Goal: Understand process/instructions: Learn how to perform a task or action

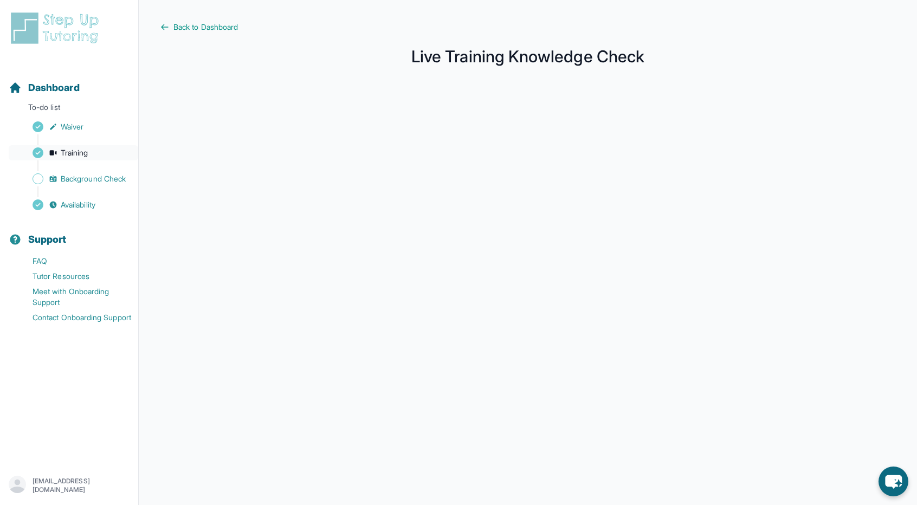
click at [68, 151] on span "Training" at bounding box center [75, 152] width 28 height 11
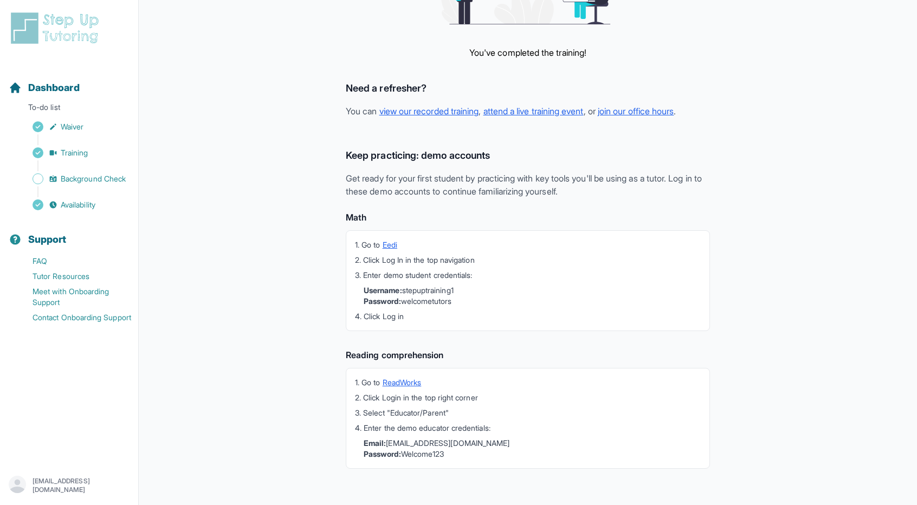
scroll to position [177, 0]
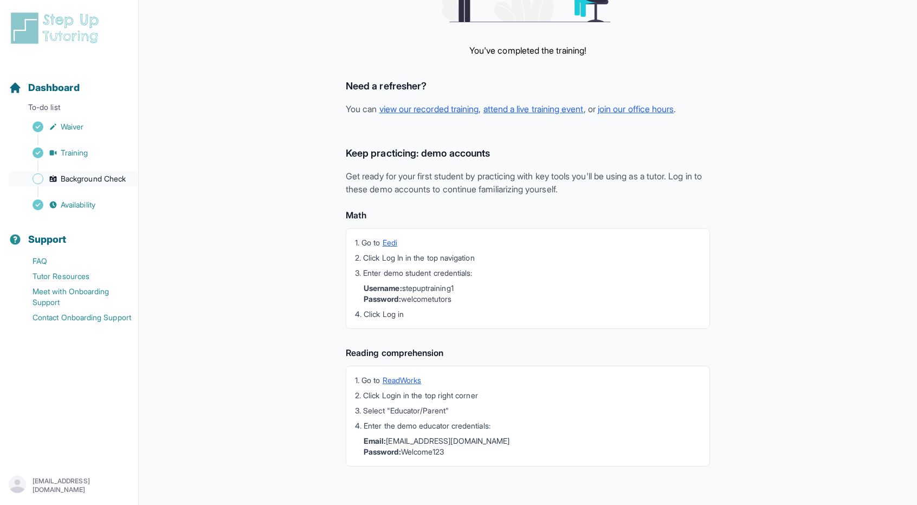
click at [75, 183] on span "Background Check" at bounding box center [93, 178] width 65 height 11
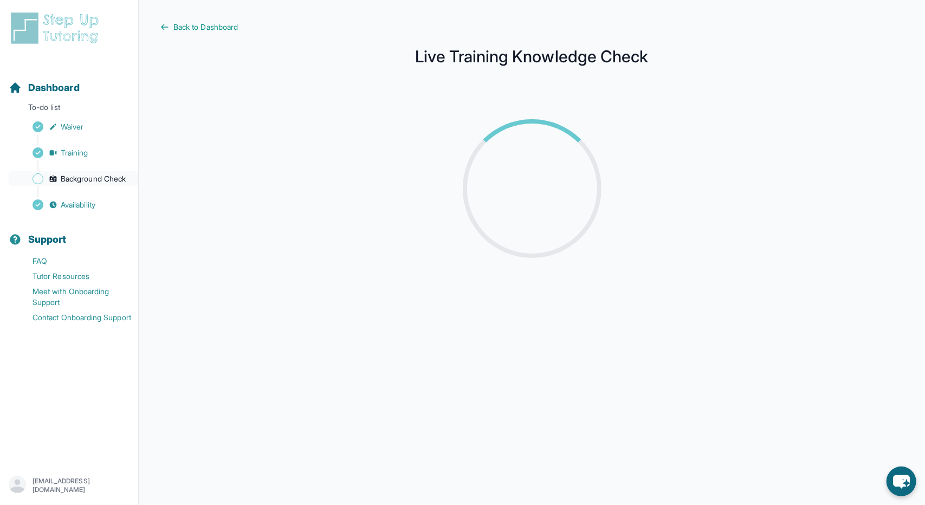
click at [100, 178] on span "Background Check" at bounding box center [93, 178] width 65 height 11
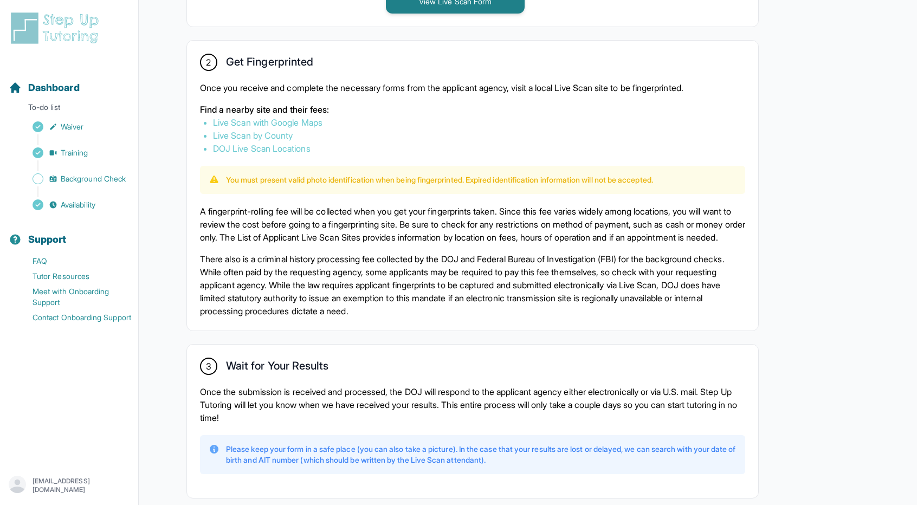
scroll to position [650, 0]
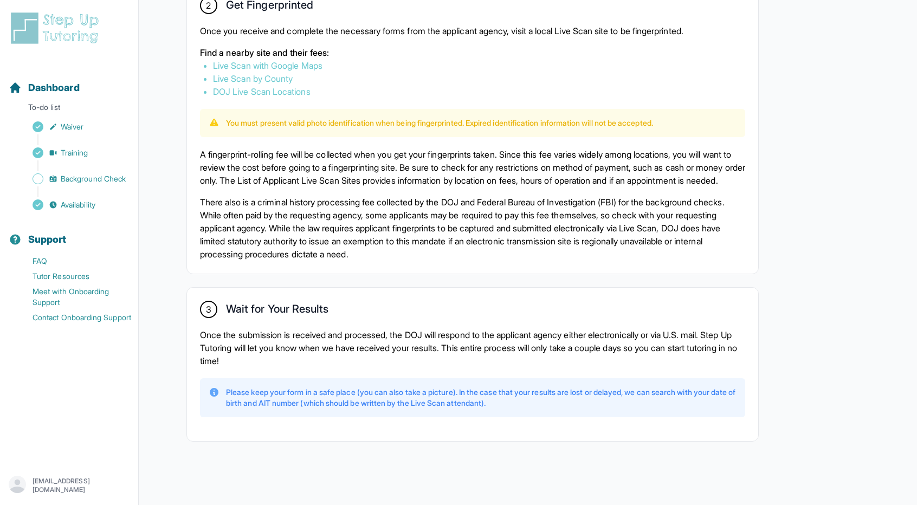
click at [371, 258] on p "There also is a criminal history processing fee collected by the DOJ and Federa…" at bounding box center [472, 228] width 545 height 65
click at [366, 256] on p "There also is a criminal history processing fee collected by the DOJ and Federa…" at bounding box center [472, 228] width 545 height 65
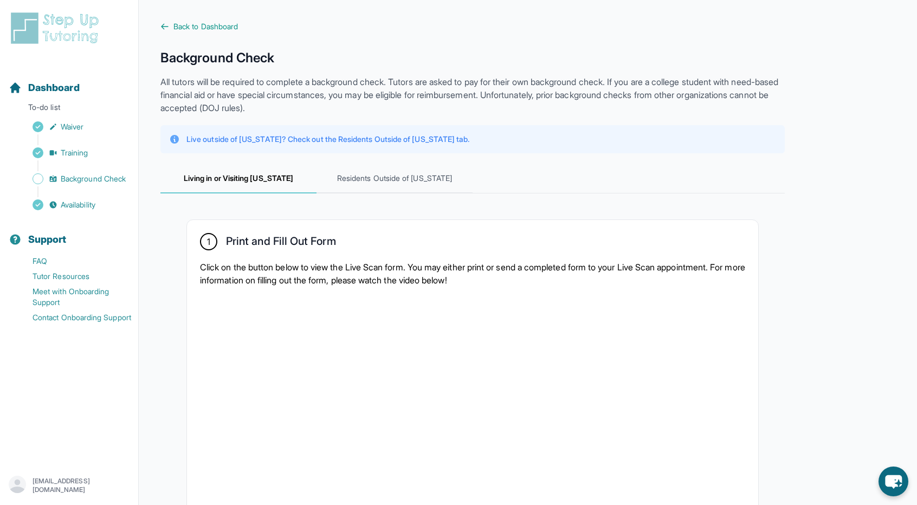
scroll to position [325, 0]
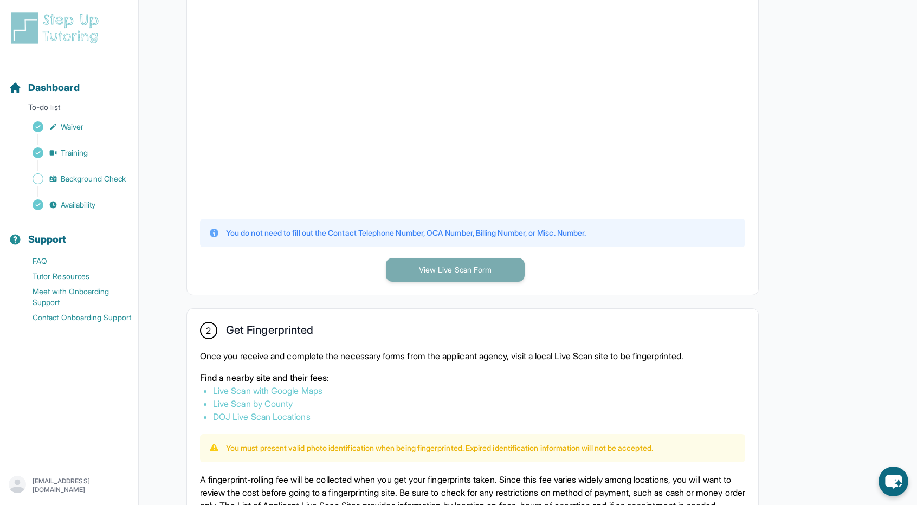
click at [417, 262] on button "View Live Scan Form" at bounding box center [455, 270] width 139 height 24
click at [492, 262] on button "View Live Scan Form" at bounding box center [455, 270] width 139 height 24
